Goal: Task Accomplishment & Management: Manage account settings

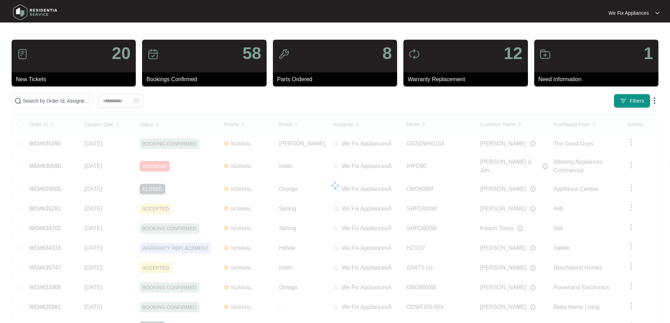
drag, startPoint x: 0, startPoint y: 0, endPoint x: 54, endPoint y: 94, distance: 108.1
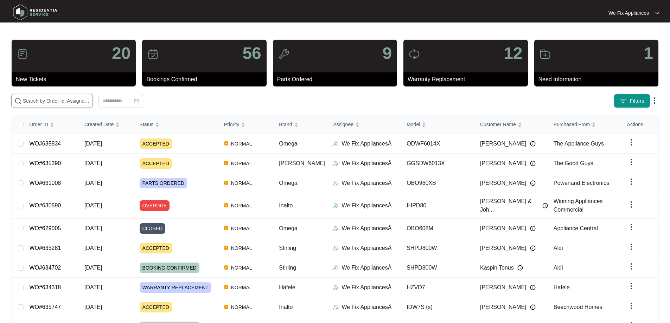
drag, startPoint x: 54, startPoint y: 94, endPoint x: 38, endPoint y: 103, distance: 19.1
paste input "635747"
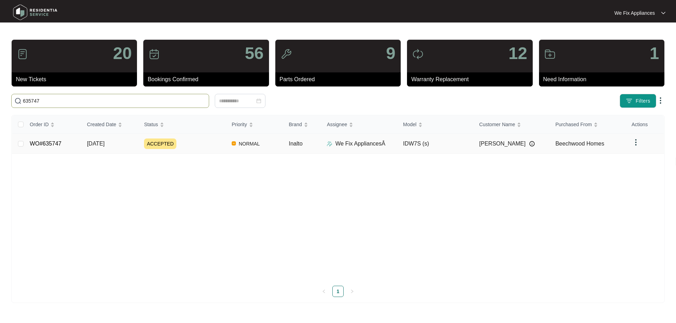
type input "635747"
click at [57, 136] on td "WO#635747" at bounding box center [52, 144] width 57 height 20
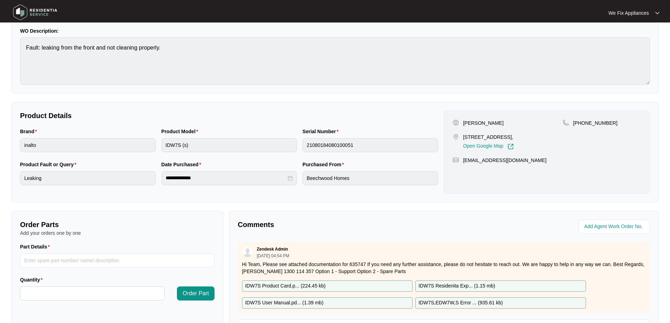
scroll to position [141, 0]
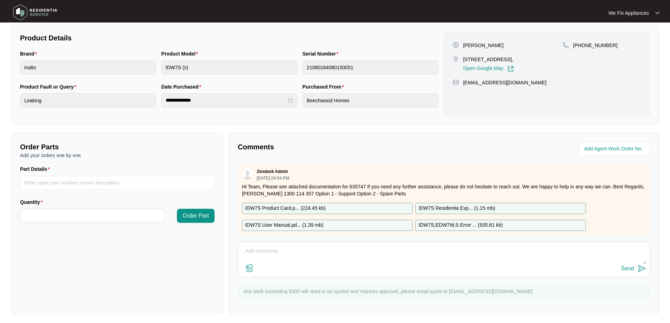
click at [321, 264] on div "Send" at bounding box center [444, 268] width 405 height 9
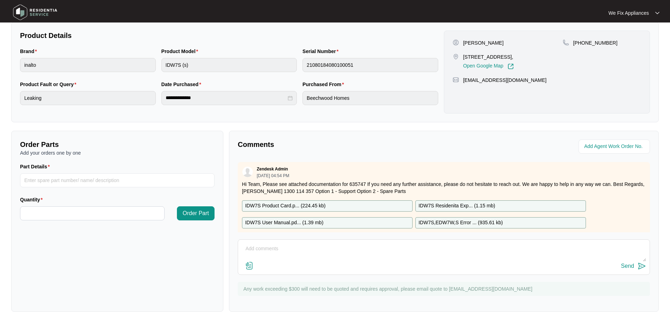
click at [280, 248] on textarea at bounding box center [444, 252] width 405 height 18
click at [628, 261] on textarea "Hi guys, left message for customer thank you." at bounding box center [444, 252] width 405 height 18
type textarea "Hi guys, left message for customer thank you."
click at [625, 265] on div "Send" at bounding box center [627, 266] width 13 height 6
click at [44, 9] on img at bounding box center [35, 12] width 49 height 21
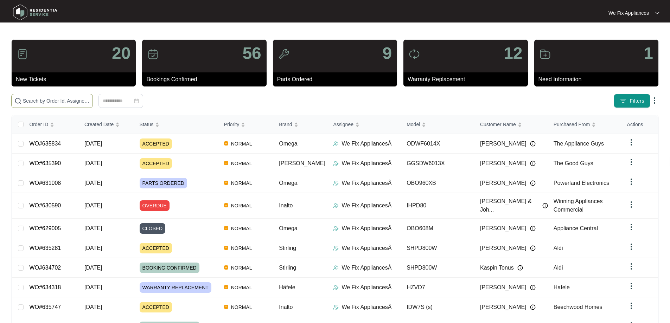
paste input "635834"
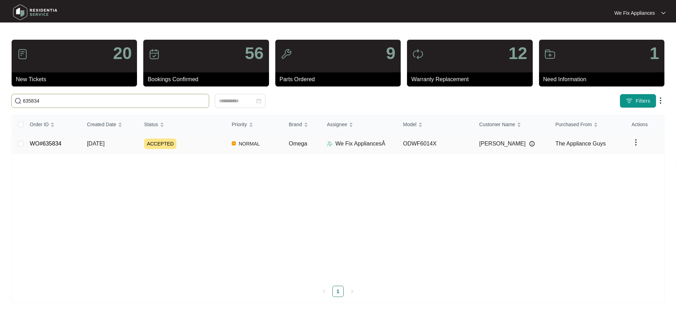
type input "635834"
click at [47, 142] on link "WO#635834" at bounding box center [46, 144] width 32 height 6
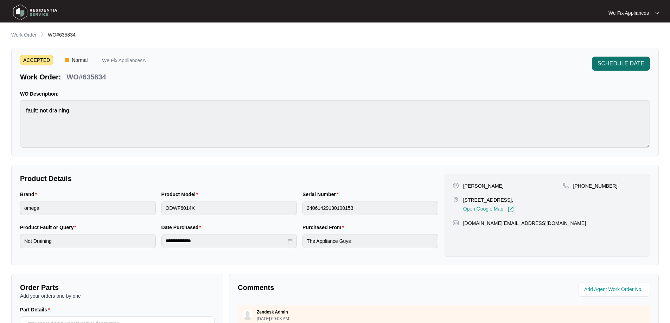
click at [635, 66] on span "SCHEDULE DATE" at bounding box center [621, 63] width 47 height 8
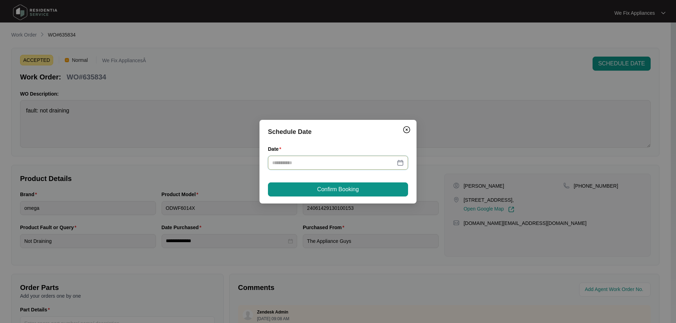
click at [325, 161] on input "Date" at bounding box center [333, 163] width 123 height 8
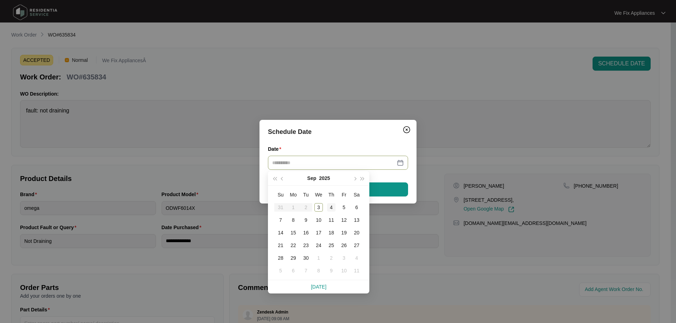
type input "**********"
click at [333, 203] on div "4" at bounding box center [331, 207] width 8 height 8
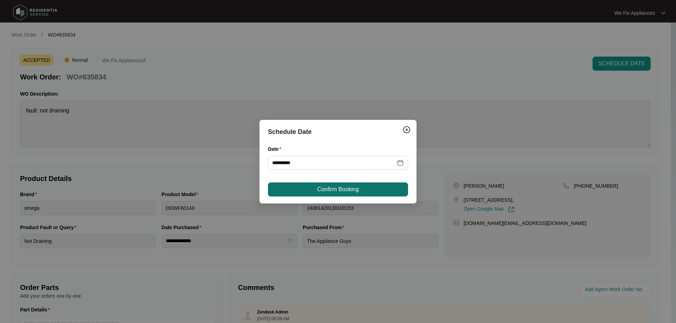
click at [334, 192] on span "Confirm Booking" at bounding box center [338, 189] width 42 height 8
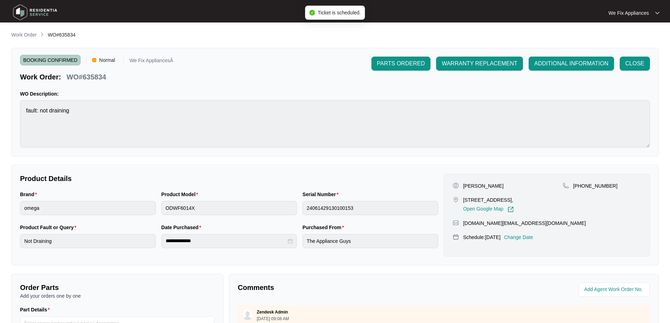
click at [39, 12] on img at bounding box center [35, 12] width 49 height 21
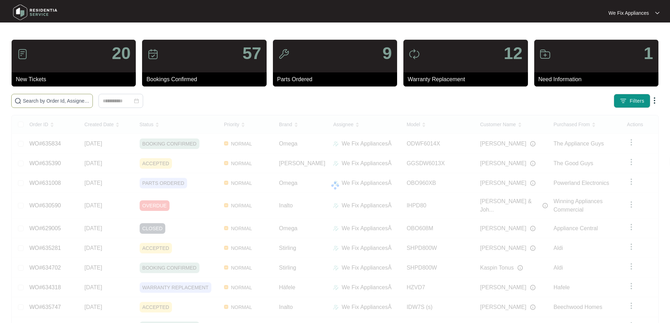
paste input "635747"
type input "635747"
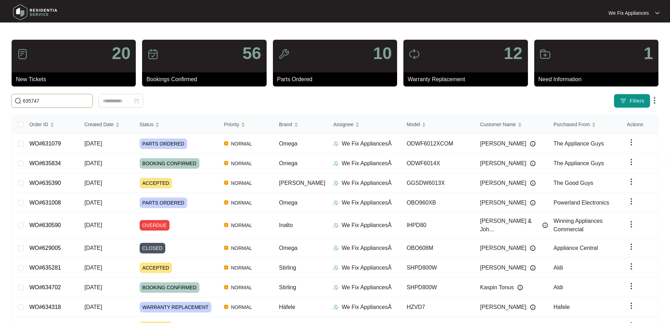
click at [62, 103] on input "635747" at bounding box center [56, 101] width 67 height 8
drag, startPoint x: 62, startPoint y: 103, endPoint x: 3, endPoint y: 99, distance: 59.3
click at [3, 99] on main "20 New Tickets 56 Bookings Confirmed 10 Parts Ordered 12 Warranty Replacement 1…" at bounding box center [335, 185] width 670 height 371
paste input "635747"
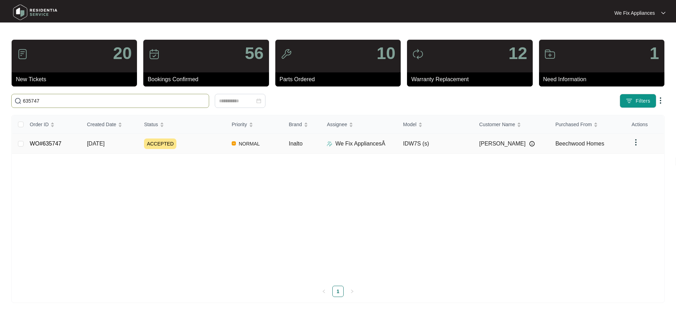
type input "635747"
click at [38, 146] on link "WO#635747" at bounding box center [46, 144] width 32 height 6
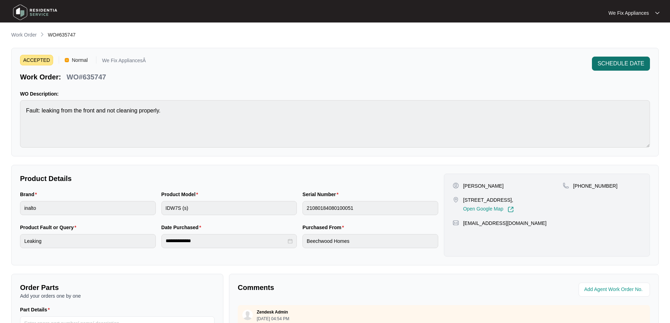
click at [613, 66] on span "SCHEDULE DATE" at bounding box center [621, 63] width 47 height 8
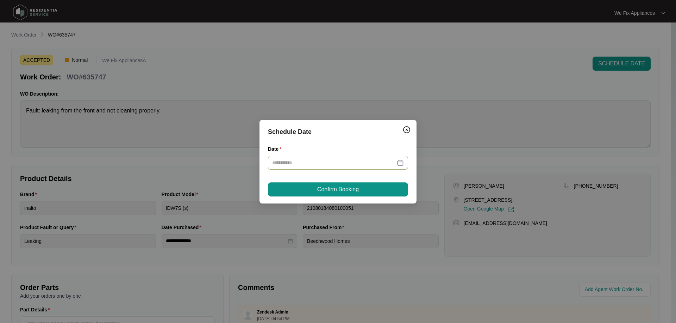
click at [369, 158] on div at bounding box center [338, 163] width 140 height 14
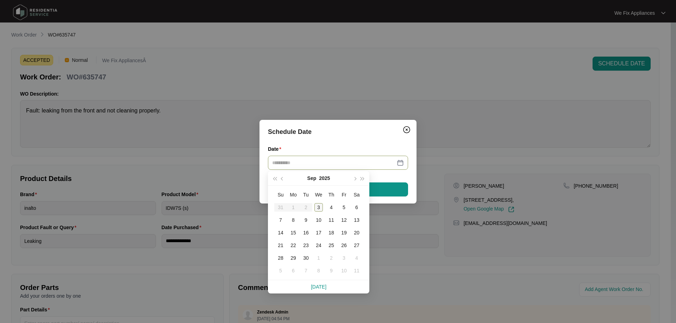
type input "**********"
click at [319, 220] on div "10" at bounding box center [318, 220] width 8 height 8
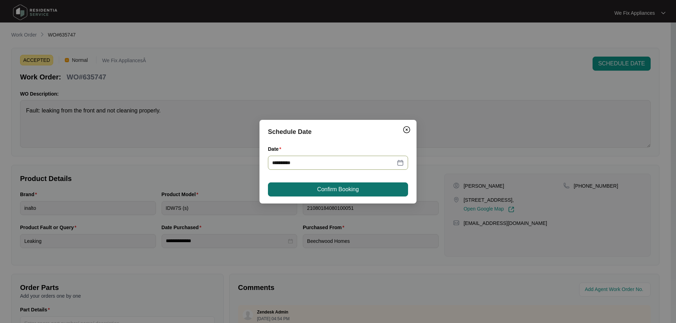
type input "**********"
click at [343, 189] on span "Confirm Booking" at bounding box center [338, 189] width 42 height 8
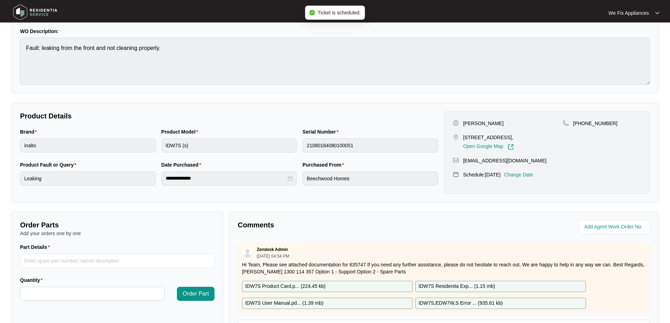
scroll to position [144, 0]
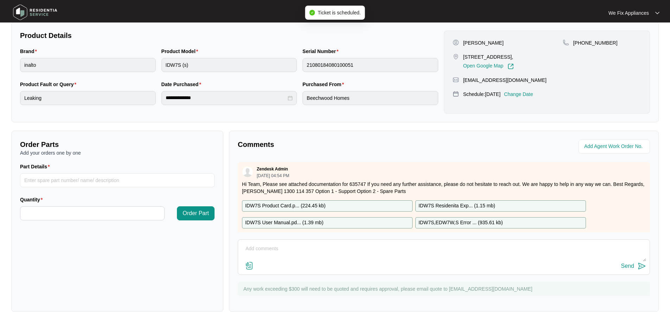
click at [279, 249] on textarea at bounding box center [444, 252] width 405 height 18
type textarea "Hi guys just fyi - customer wanted next week wednesaday thank you."
click at [622, 264] on div "Send" at bounding box center [627, 266] width 13 height 6
click at [38, 9] on img at bounding box center [35, 12] width 49 height 21
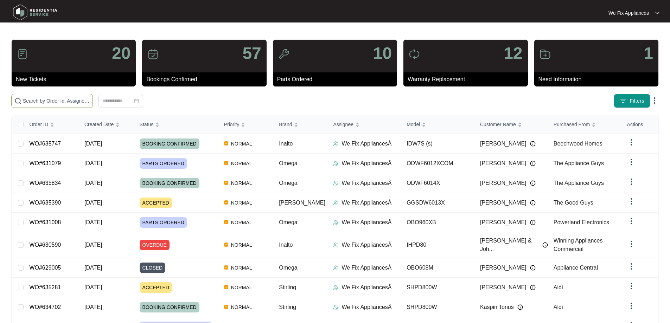
paste input "635471"
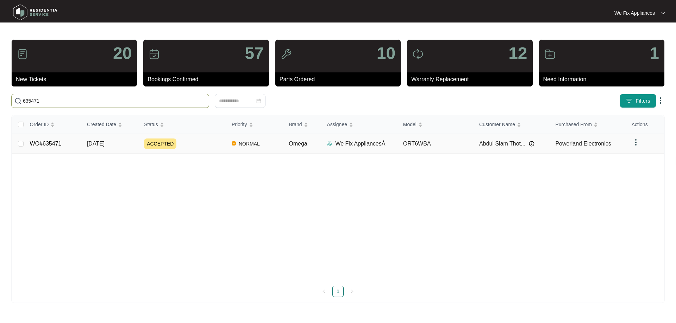
type input "635471"
click at [55, 139] on td "WO#635471" at bounding box center [52, 144] width 57 height 20
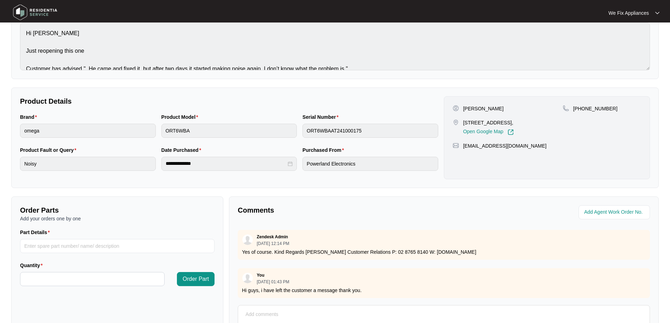
scroll to position [144, 0]
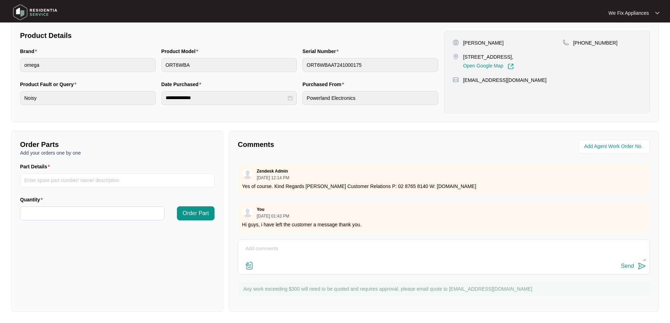
click at [305, 255] on textarea at bounding box center [444, 252] width 405 height 18
type textarea "Hi guys, left message for customer thank you."
click at [628, 266] on div "Send" at bounding box center [627, 266] width 13 height 6
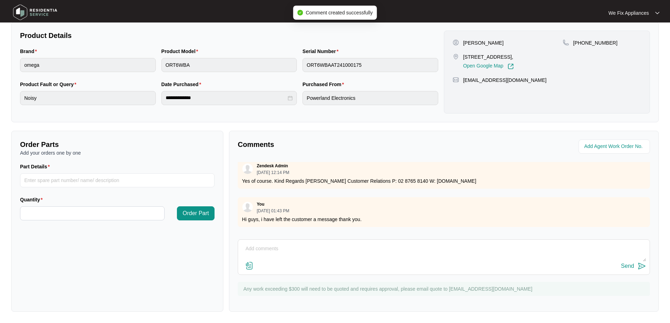
click at [44, 14] on img at bounding box center [35, 12] width 49 height 21
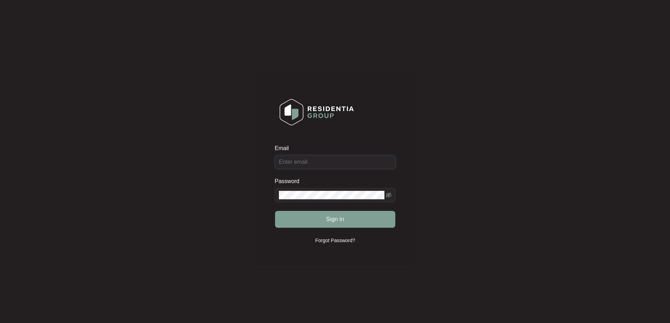
click at [346, 166] on input "Email" at bounding box center [335, 162] width 121 height 14
type input "[EMAIL_ADDRESS][DOMAIN_NAME]"
drag, startPoint x: 317, startPoint y: 211, endPoint x: 313, endPoint y: 211, distance: 3.5
click at [317, 211] on form "Email [EMAIL_ADDRESS][DOMAIN_NAME] Password Sign in" at bounding box center [335, 191] width 121 height 92
click at [312, 214] on button "Sign in" at bounding box center [335, 219] width 120 height 17
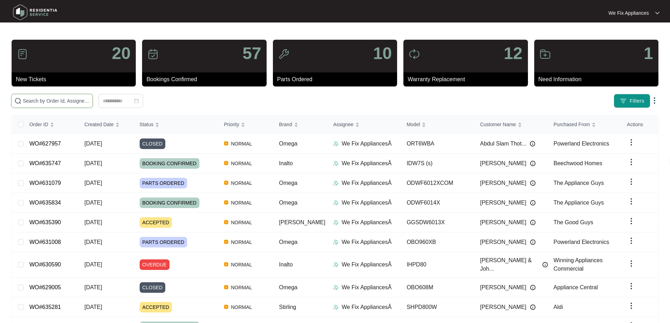
drag, startPoint x: 20, startPoint y: 100, endPoint x: 39, endPoint y: 97, distance: 18.8
paste input "630675"
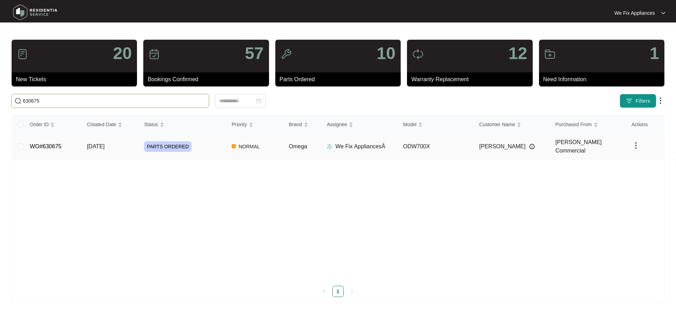
type input "630675"
click at [43, 144] on link "WO#630675" at bounding box center [46, 147] width 32 height 6
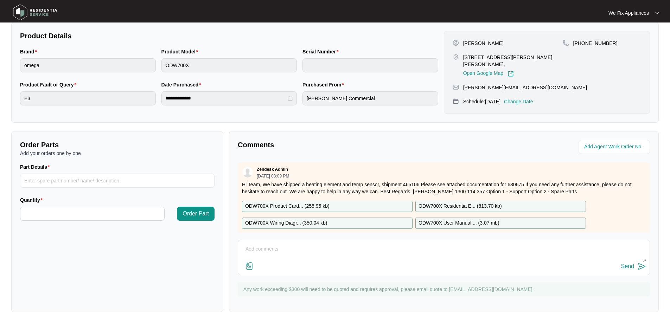
scroll to position [144, 0]
drag, startPoint x: 263, startPoint y: 249, endPoint x: 254, endPoint y: 243, distance: 10.8
click at [263, 249] on textarea at bounding box center [444, 252] width 405 height 18
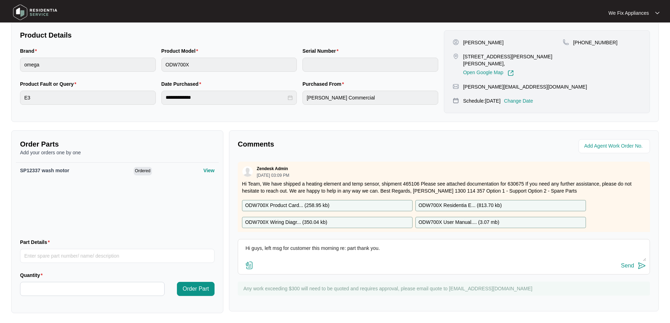
click at [392, 249] on textarea "Hi guys, left msg for customer this morning re: part thank you." at bounding box center [444, 252] width 405 height 18
type textarea "Hi guys, left msg for customer this morning re: part thank you."
click at [632, 265] on div "Send" at bounding box center [627, 266] width 13 height 6
click at [33, 14] on img at bounding box center [35, 12] width 49 height 21
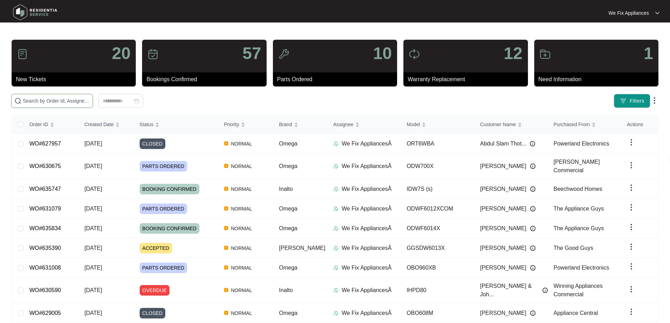
drag, startPoint x: 64, startPoint y: 97, endPoint x: 46, endPoint y: 99, distance: 18.1
paste input "634740"
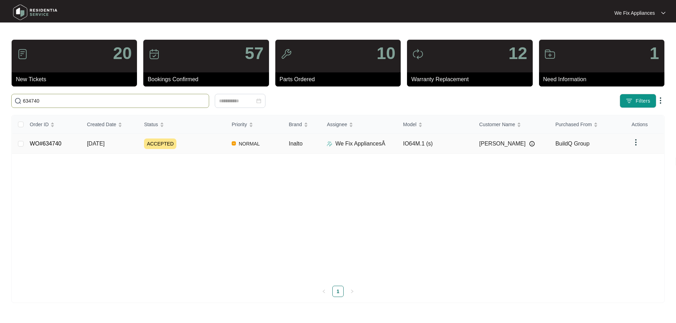
type input "634740"
click at [44, 141] on link "WO#634740" at bounding box center [46, 144] width 32 height 6
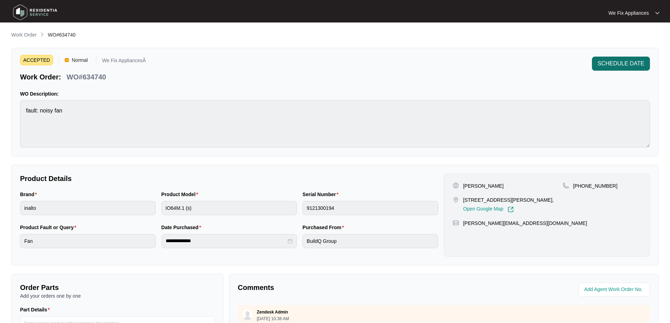
click at [632, 62] on span "SCHEDULE DATE" at bounding box center [621, 63] width 47 height 8
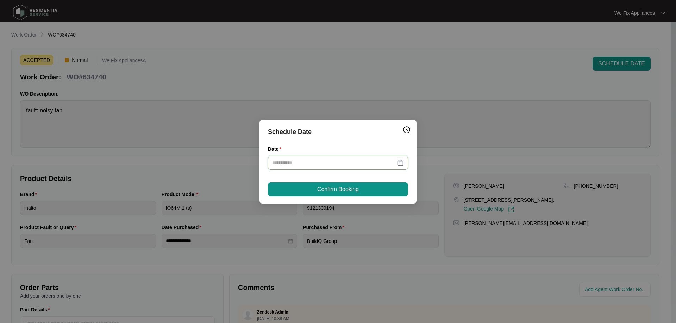
click at [347, 159] on input "Date" at bounding box center [333, 163] width 123 height 8
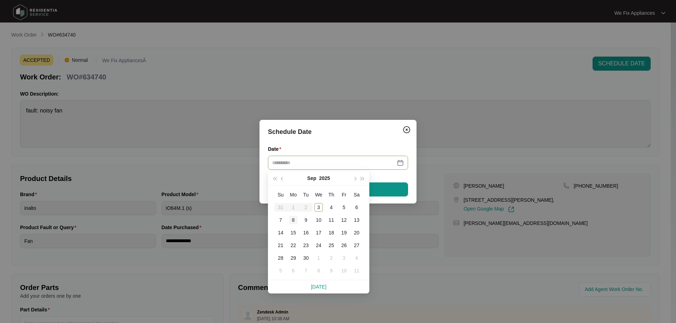
click at [294, 221] on div "8" at bounding box center [293, 220] width 8 height 8
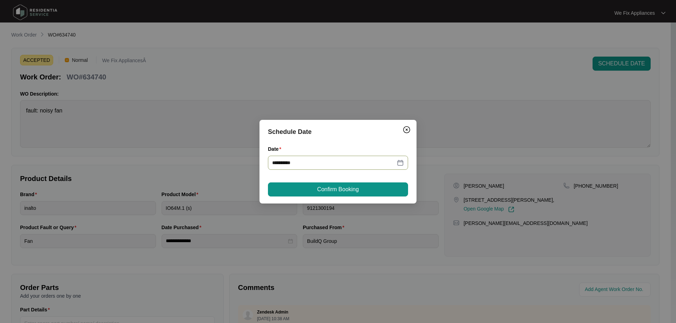
type input "**********"
click at [322, 189] on span "Confirm Booking" at bounding box center [338, 189] width 42 height 8
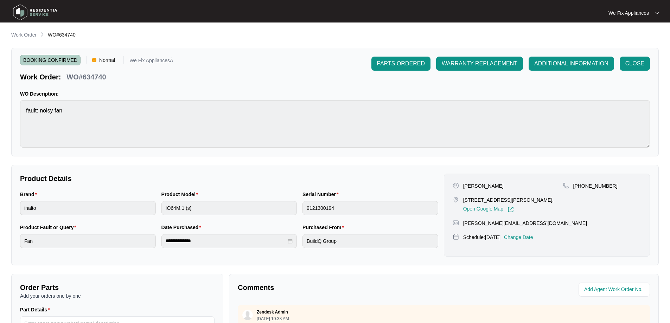
click at [41, 8] on img at bounding box center [35, 12] width 49 height 21
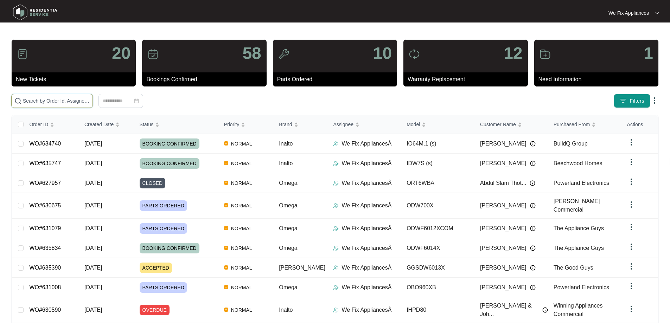
drag, startPoint x: 64, startPoint y: 97, endPoint x: 45, endPoint y: 102, distance: 20.2
paste input "634318"
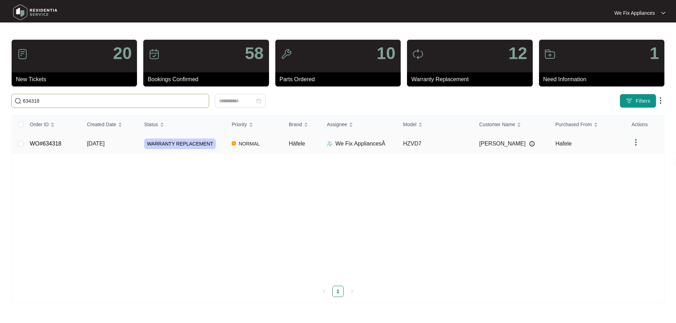
type input "634318"
click at [42, 141] on link "WO#634318" at bounding box center [46, 144] width 32 height 6
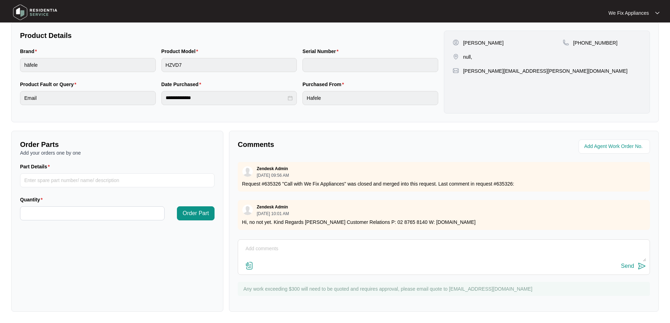
scroll to position [207, 0]
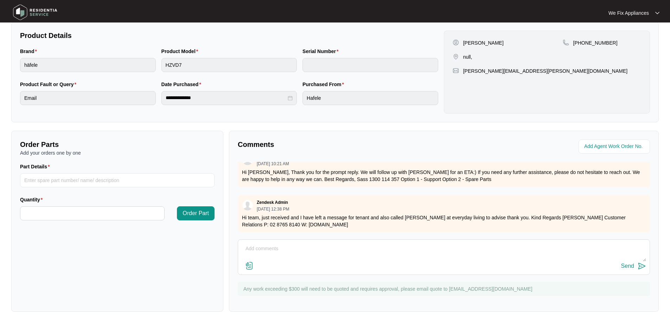
click at [32, 12] on img at bounding box center [35, 12] width 49 height 21
